Goal: Transaction & Acquisition: Book appointment/travel/reservation

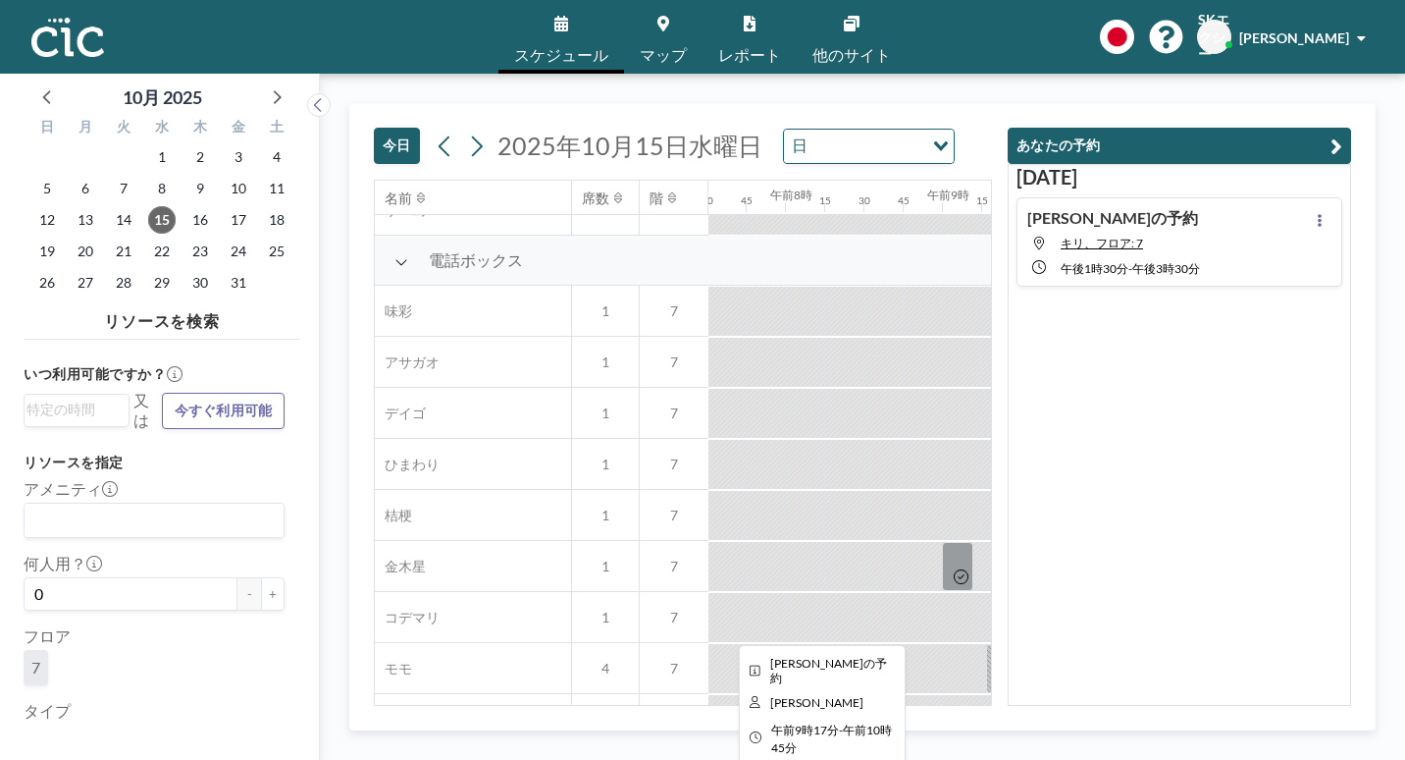
scroll to position [589, 1180]
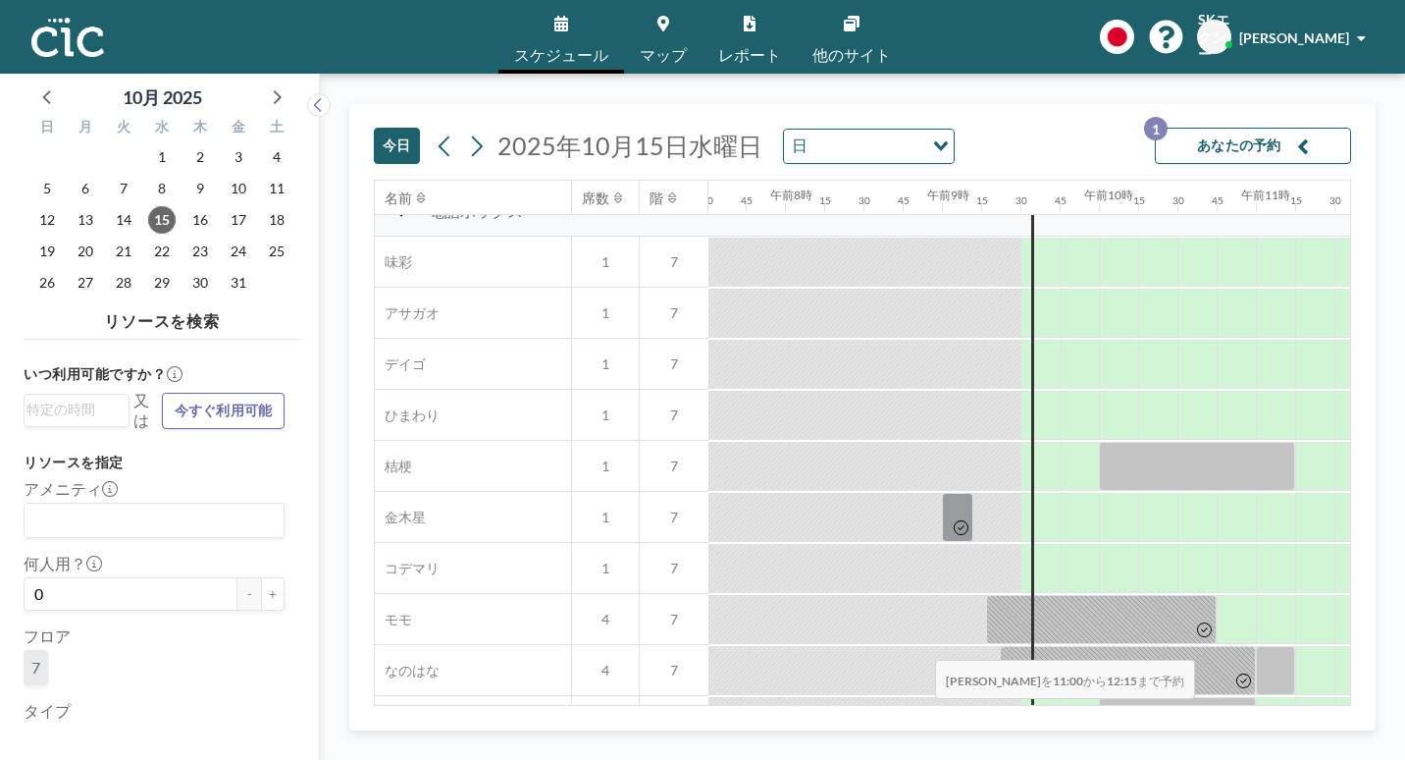
drag, startPoint x: 820, startPoint y: 604, endPoint x: 929, endPoint y: 612, distance: 109.3
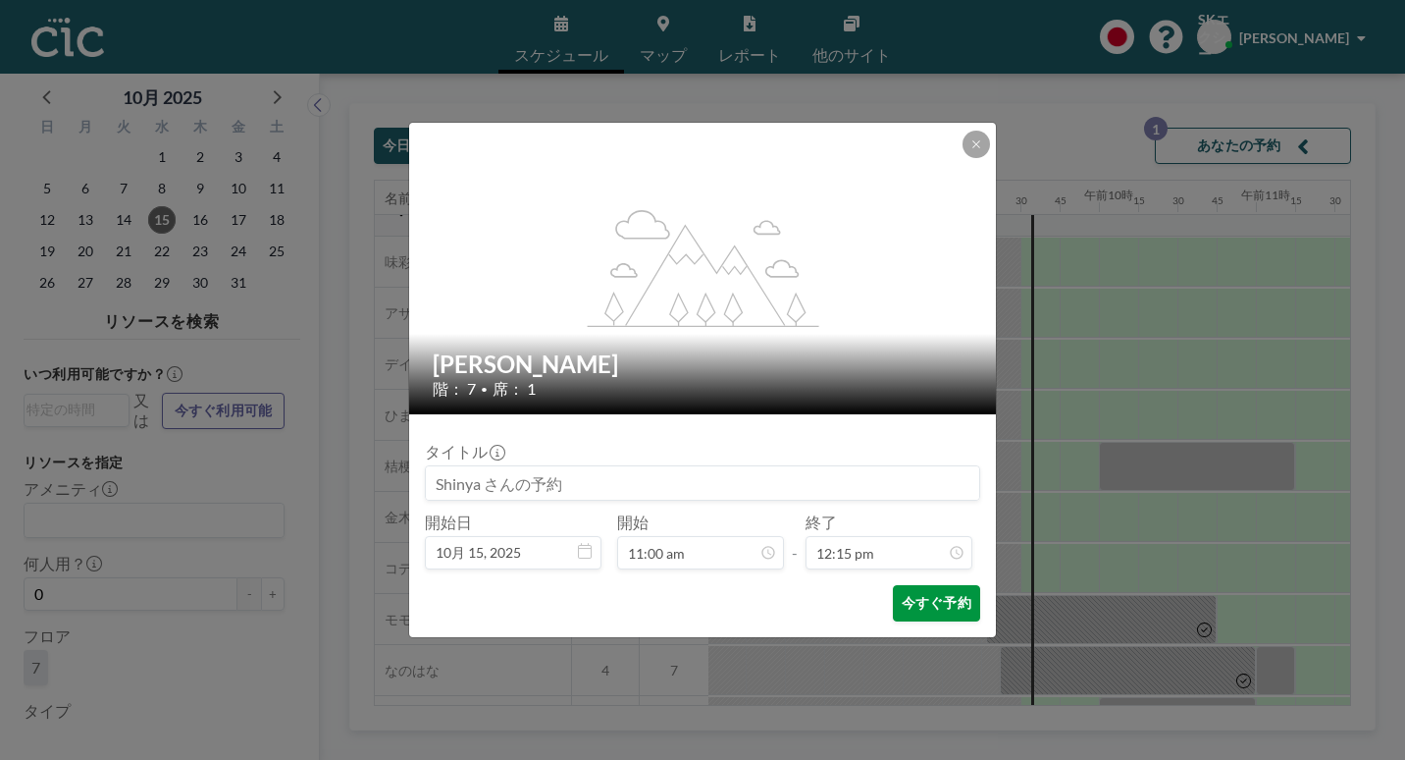
click at [902, 585] on button "今すぐ予約" at bounding box center [936, 603] width 87 height 36
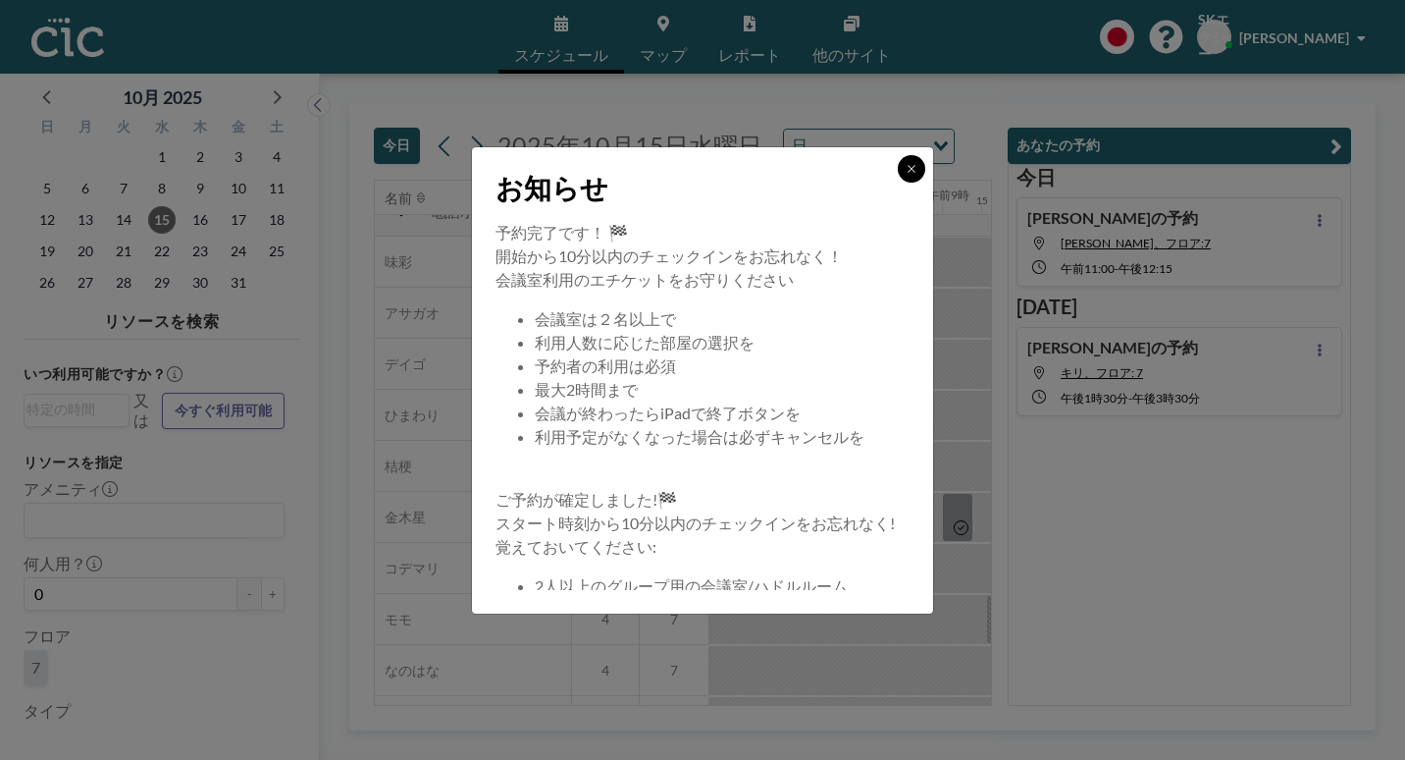
click at [906, 175] on icon at bounding box center [912, 169] width 12 height 12
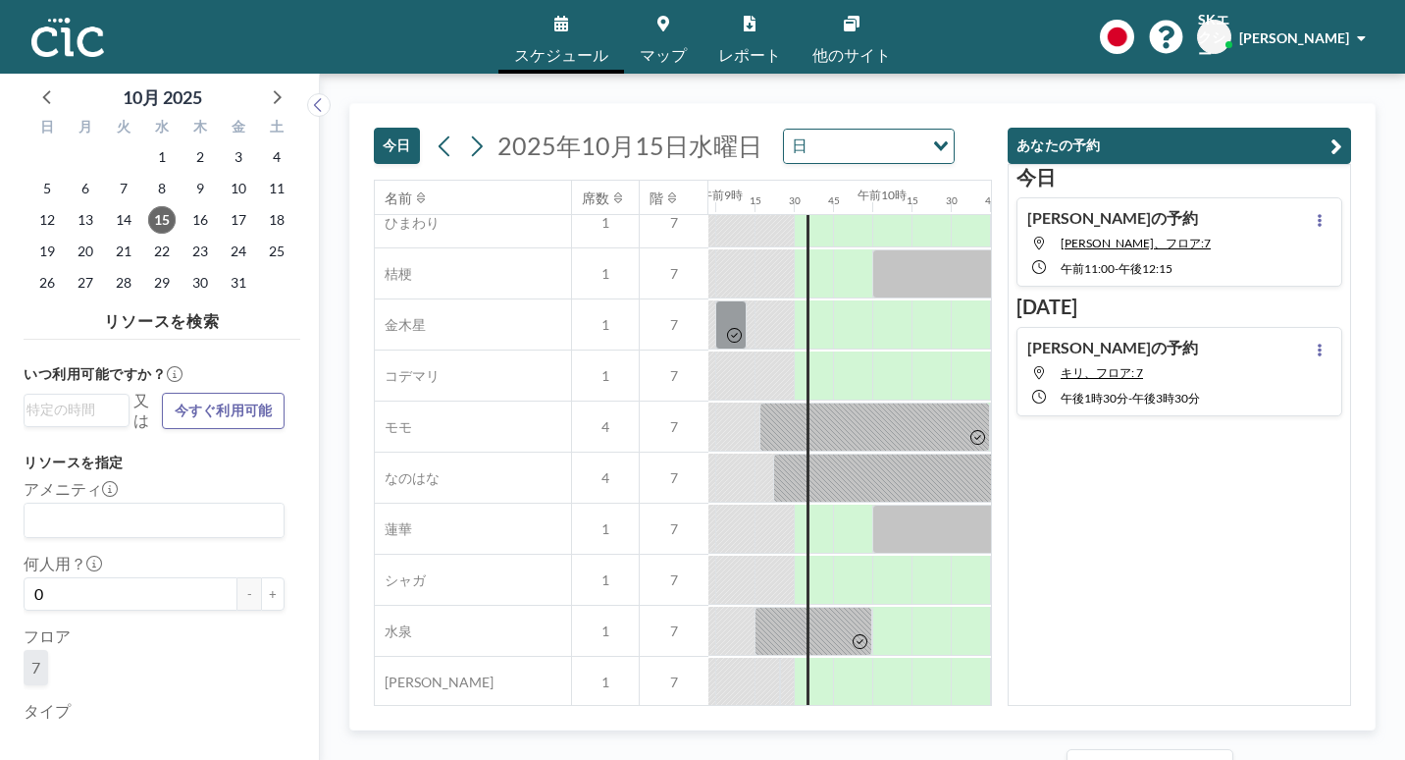
scroll to position [974, 1406]
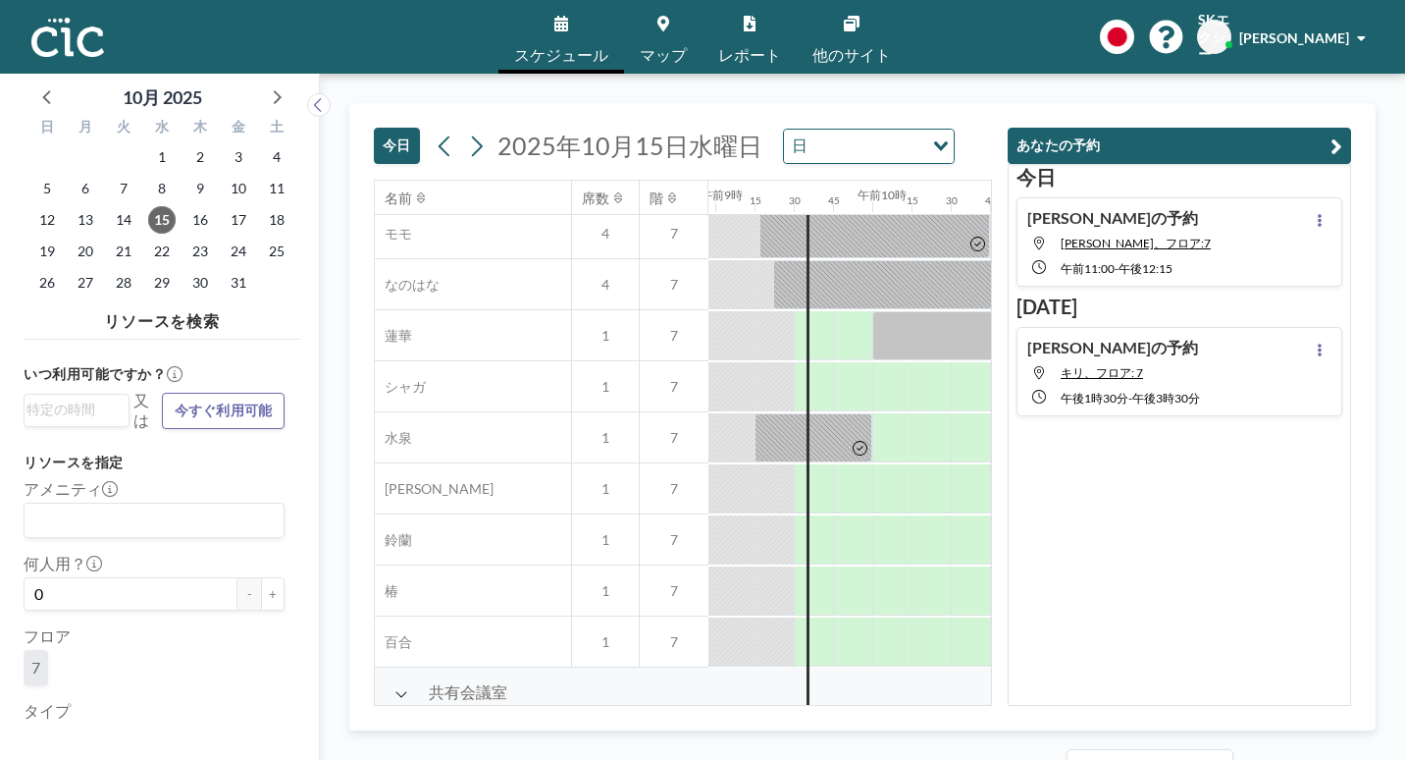
drag, startPoint x: 851, startPoint y: 699, endPoint x: 874, endPoint y: 704, distance: 24.1
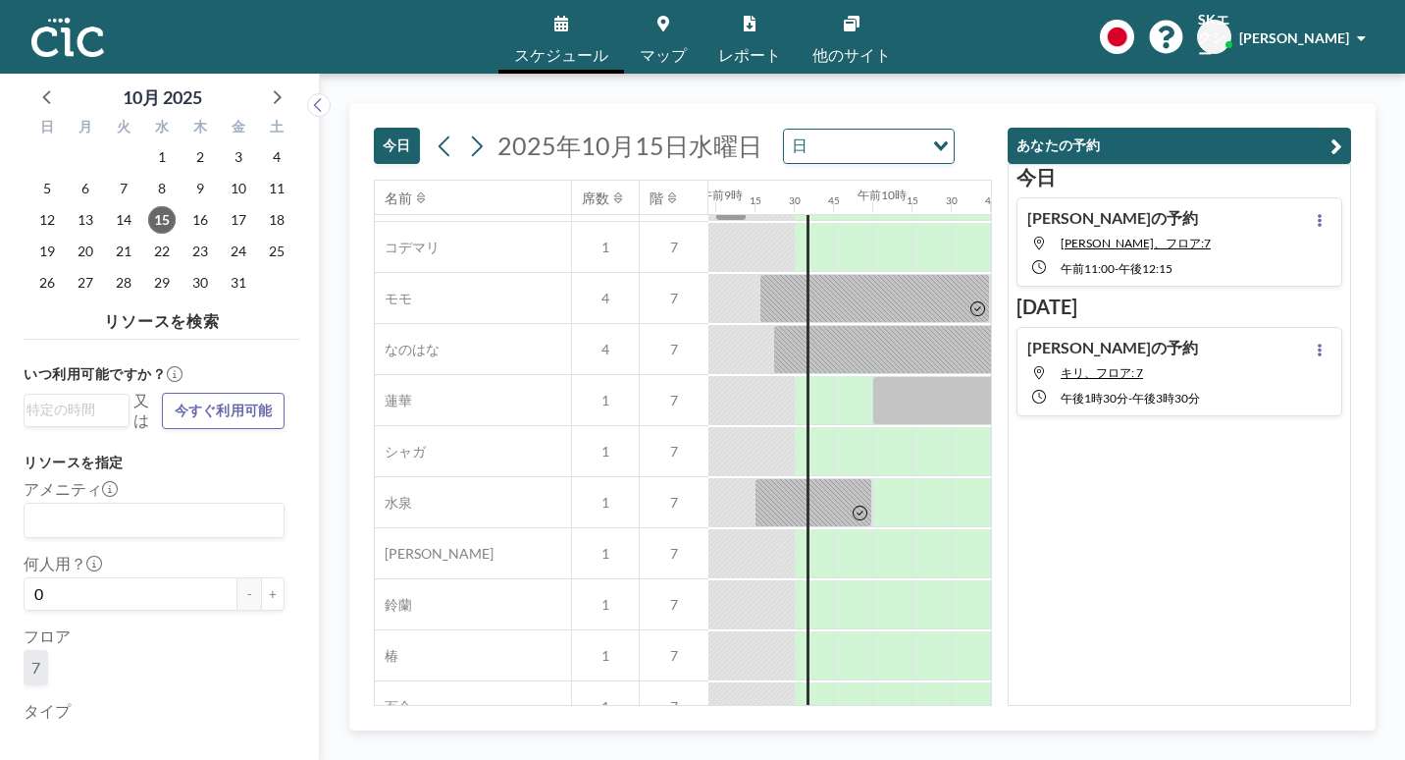
scroll to position [876, 1406]
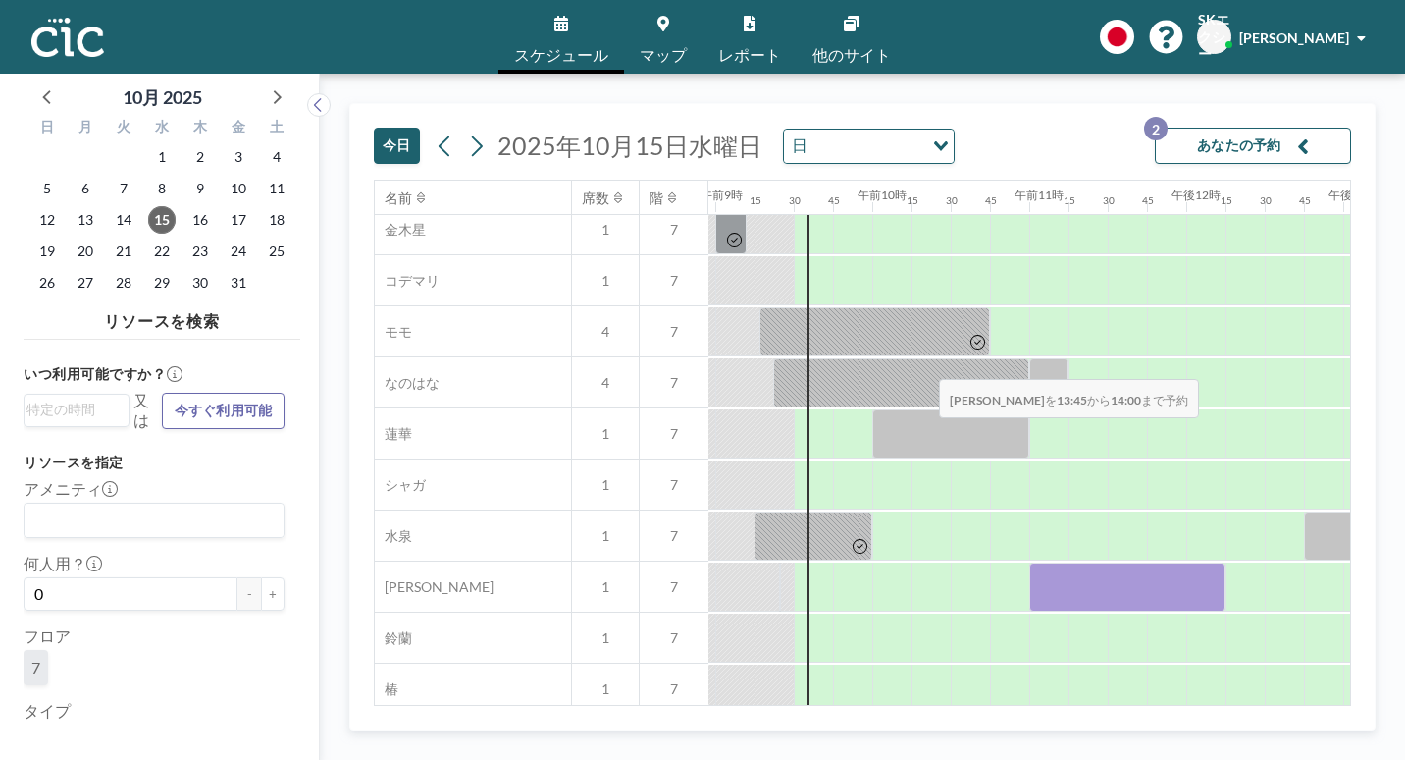
drag, startPoint x: 950, startPoint y: 334, endPoint x: 933, endPoint y: 334, distance: 16.7
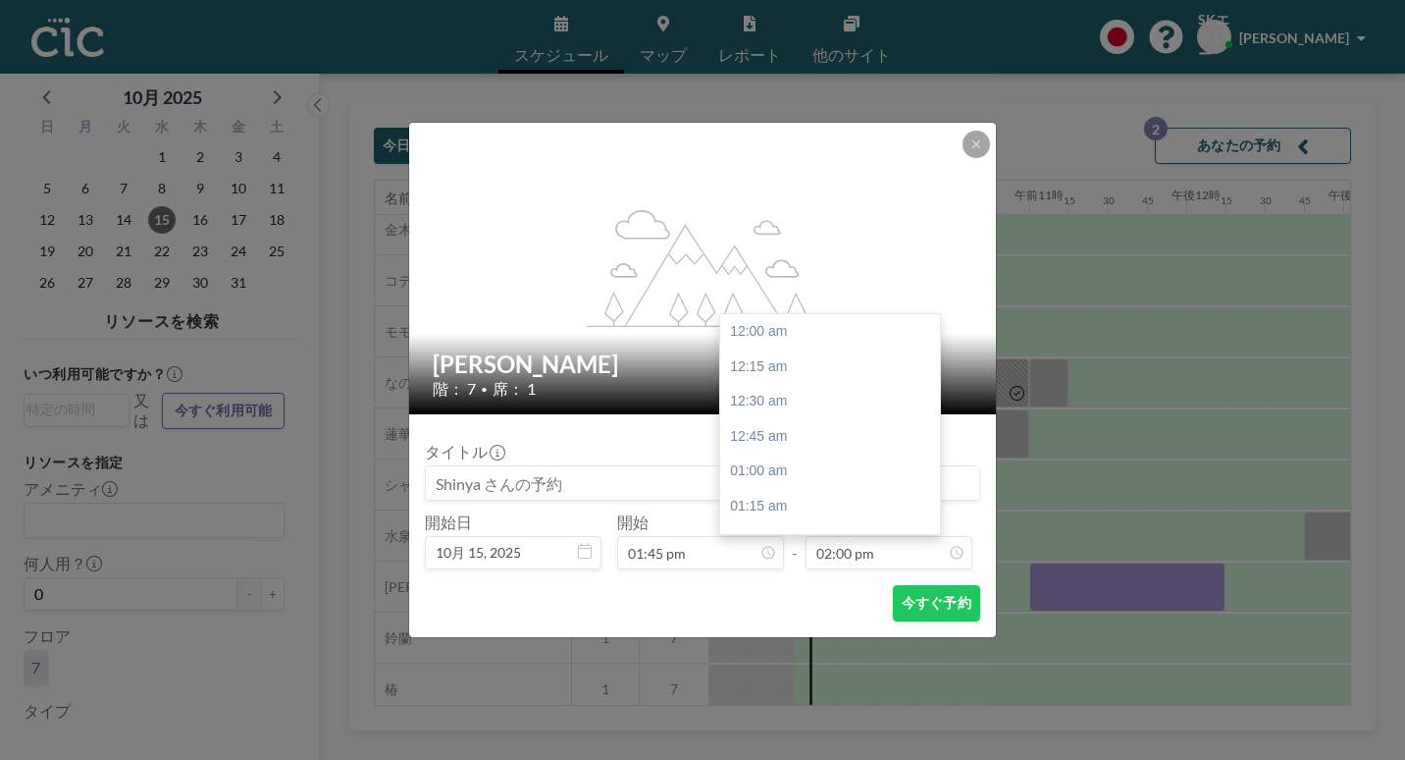
scroll to position [1755, 0]
click at [963, 158] on button at bounding box center [976, 144] width 27 height 27
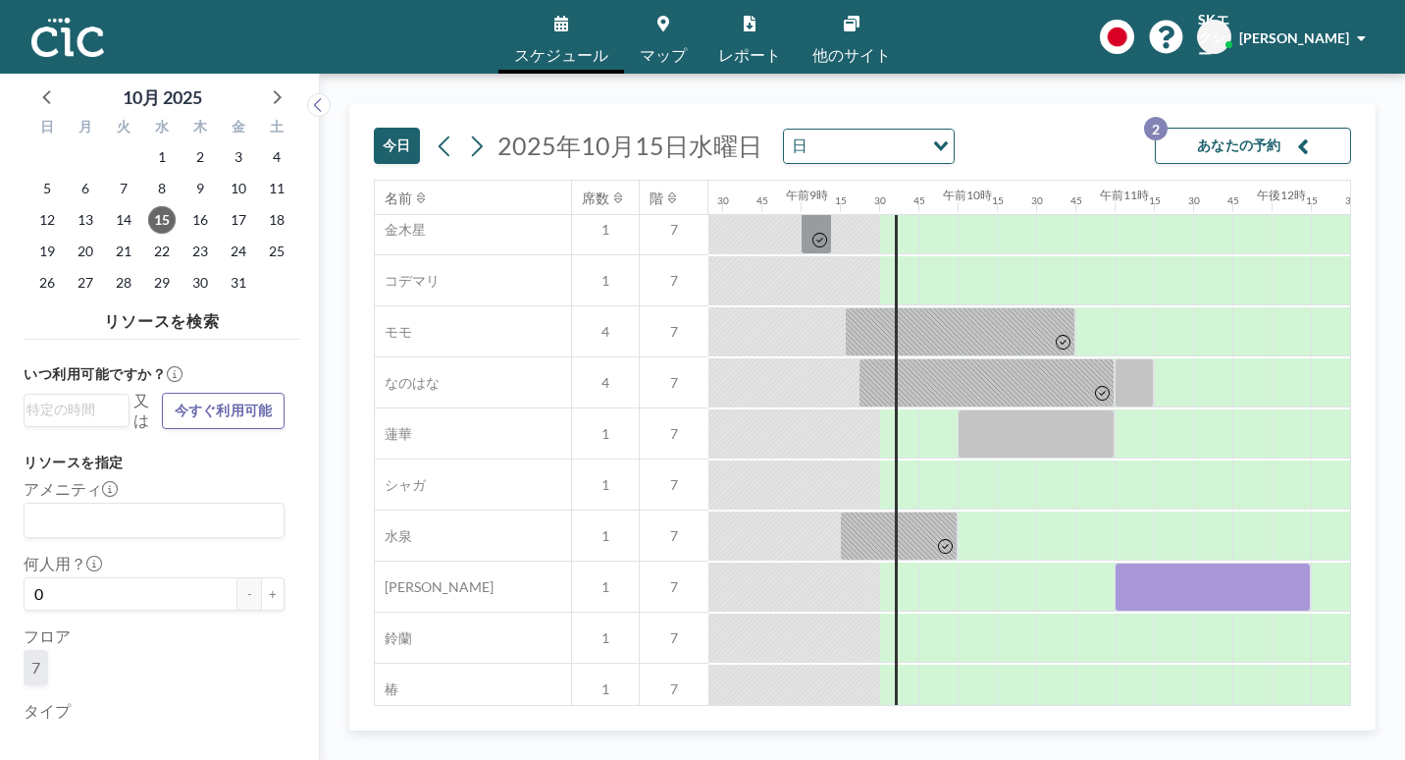
scroll to position [876, 1271]
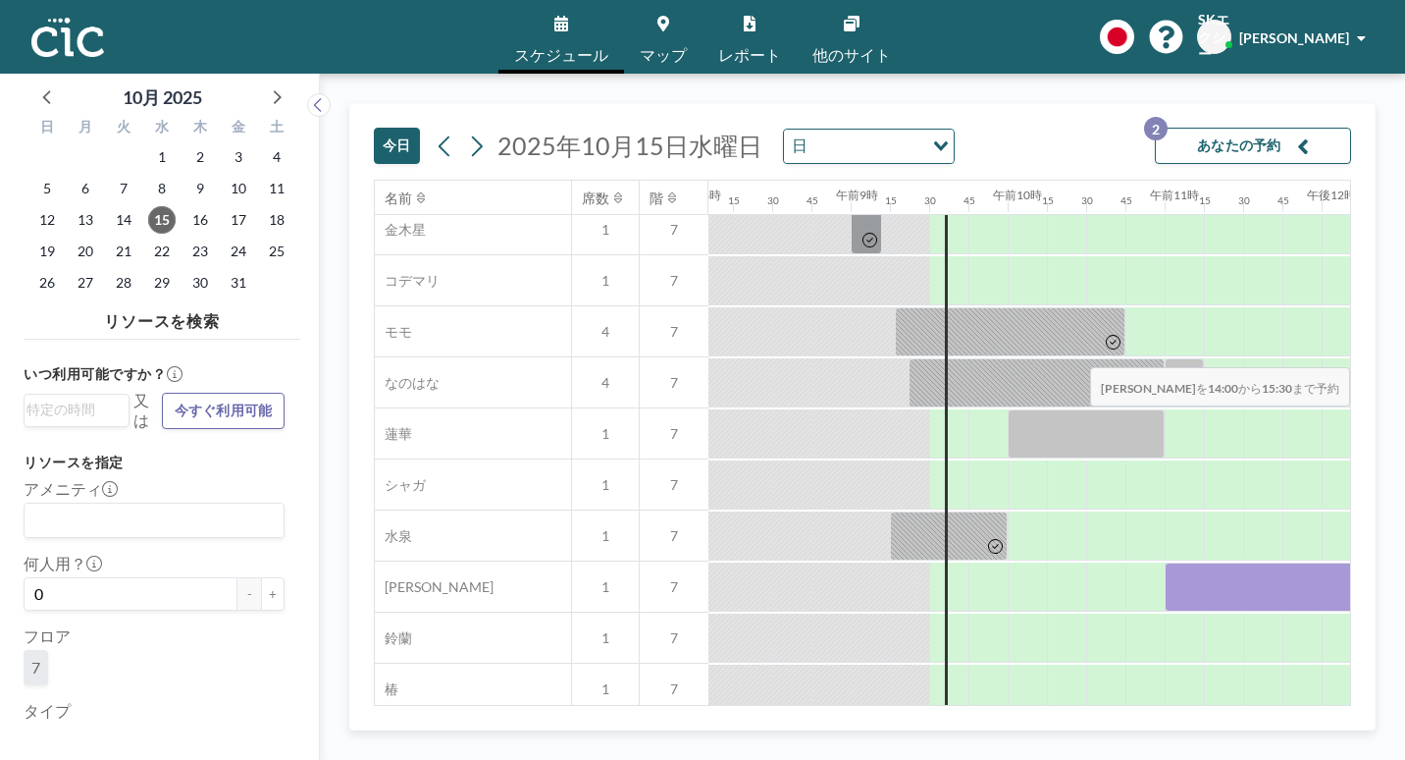
drag, startPoint x: 1101, startPoint y: 326, endPoint x: 1252, endPoint y: 320, distance: 151.2
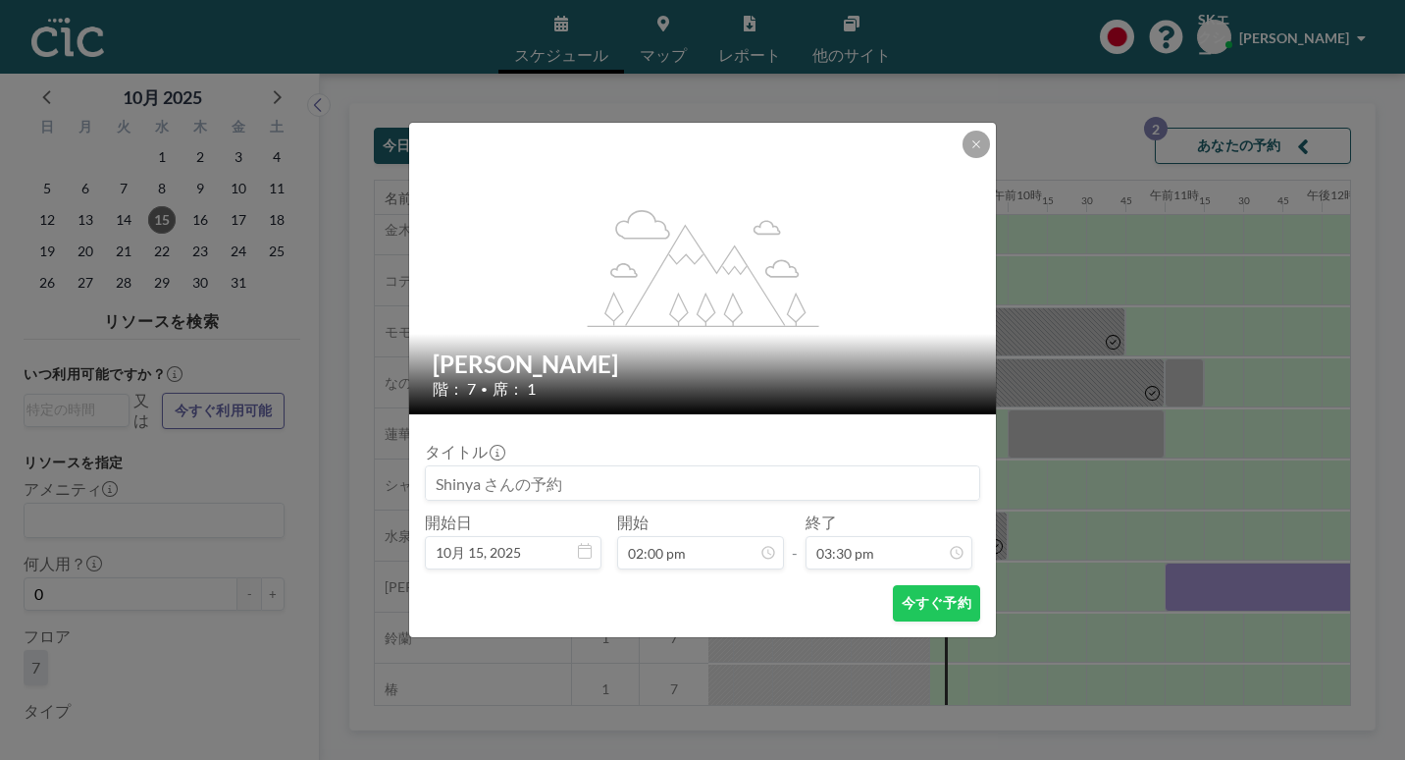
scroll to position [1942, 0]
click at [902, 594] on font "今すぐ予約" at bounding box center [937, 603] width 70 height 19
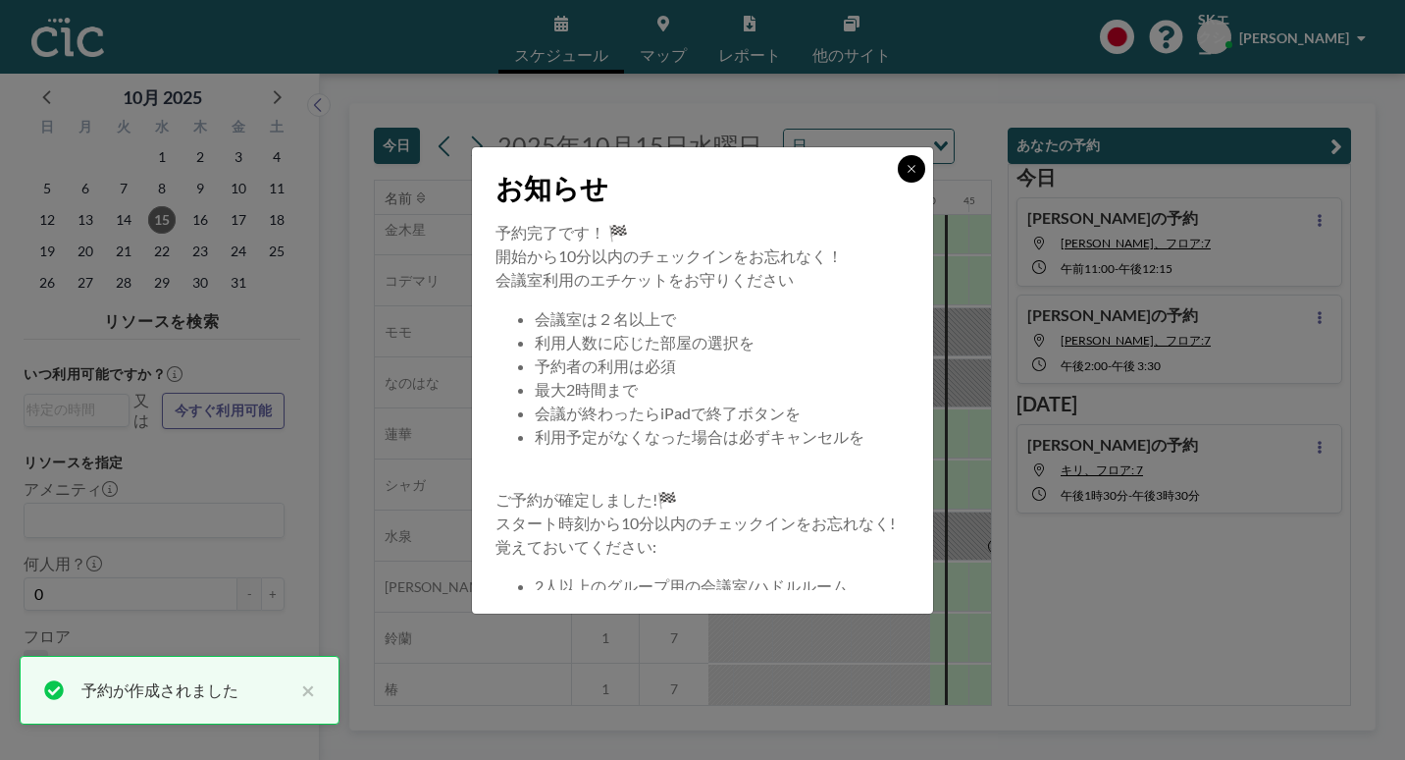
click at [898, 183] on button at bounding box center [911, 168] width 27 height 27
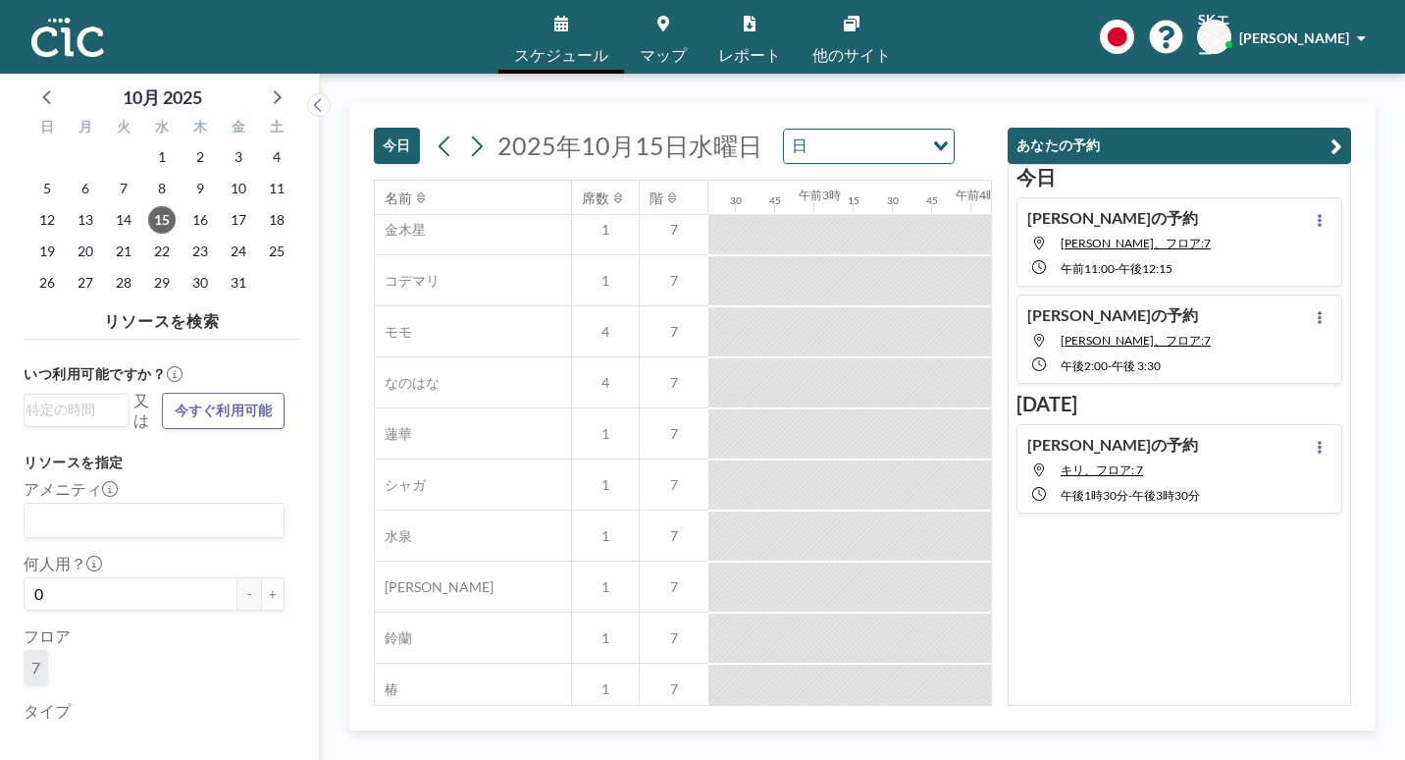
scroll to position [876, 293]
